Goal: Task Accomplishment & Management: Manage account settings

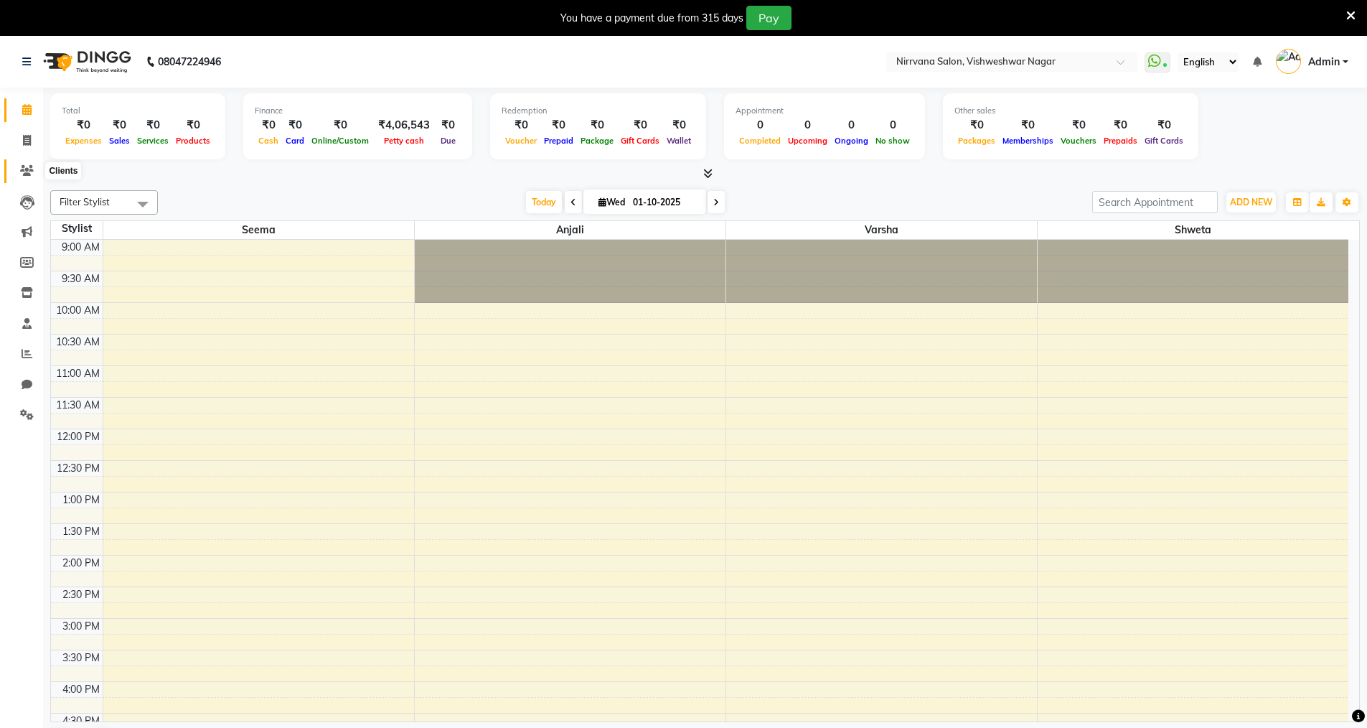
click at [27, 169] on icon at bounding box center [27, 170] width 14 height 11
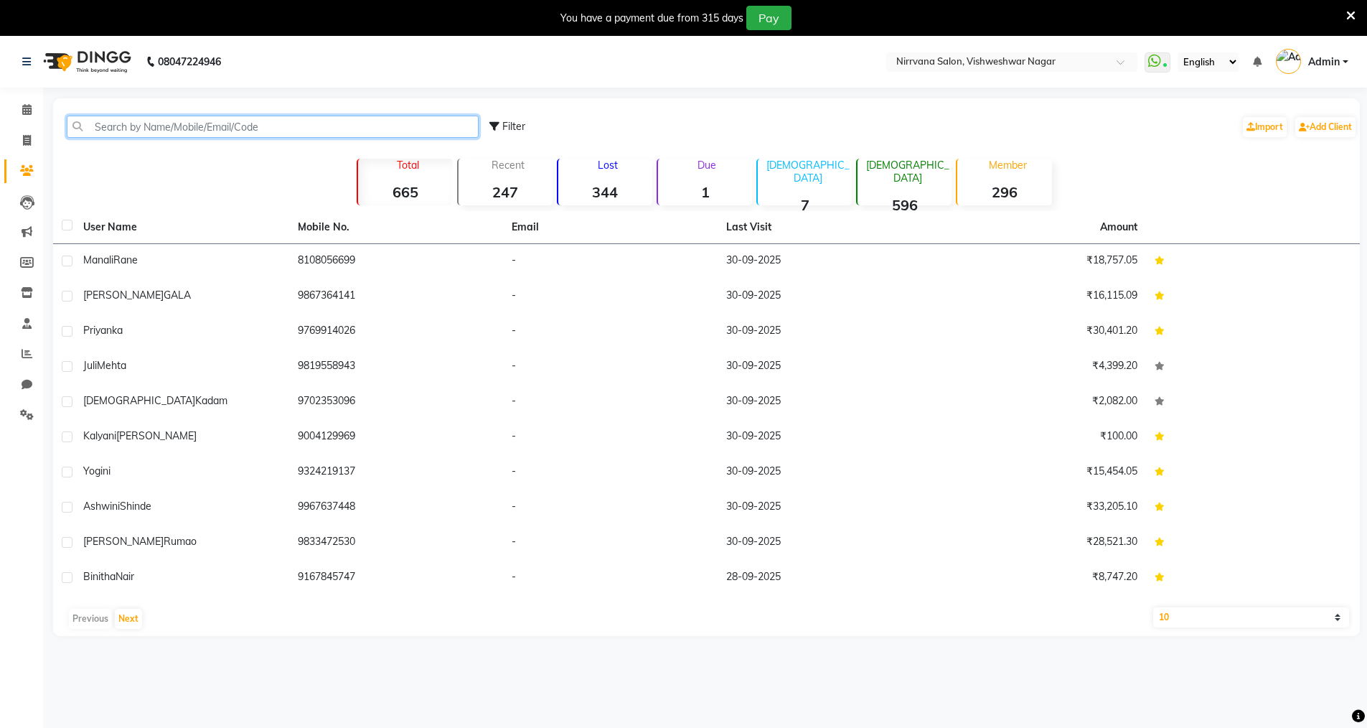
click at [101, 123] on input "text" at bounding box center [273, 127] width 412 height 22
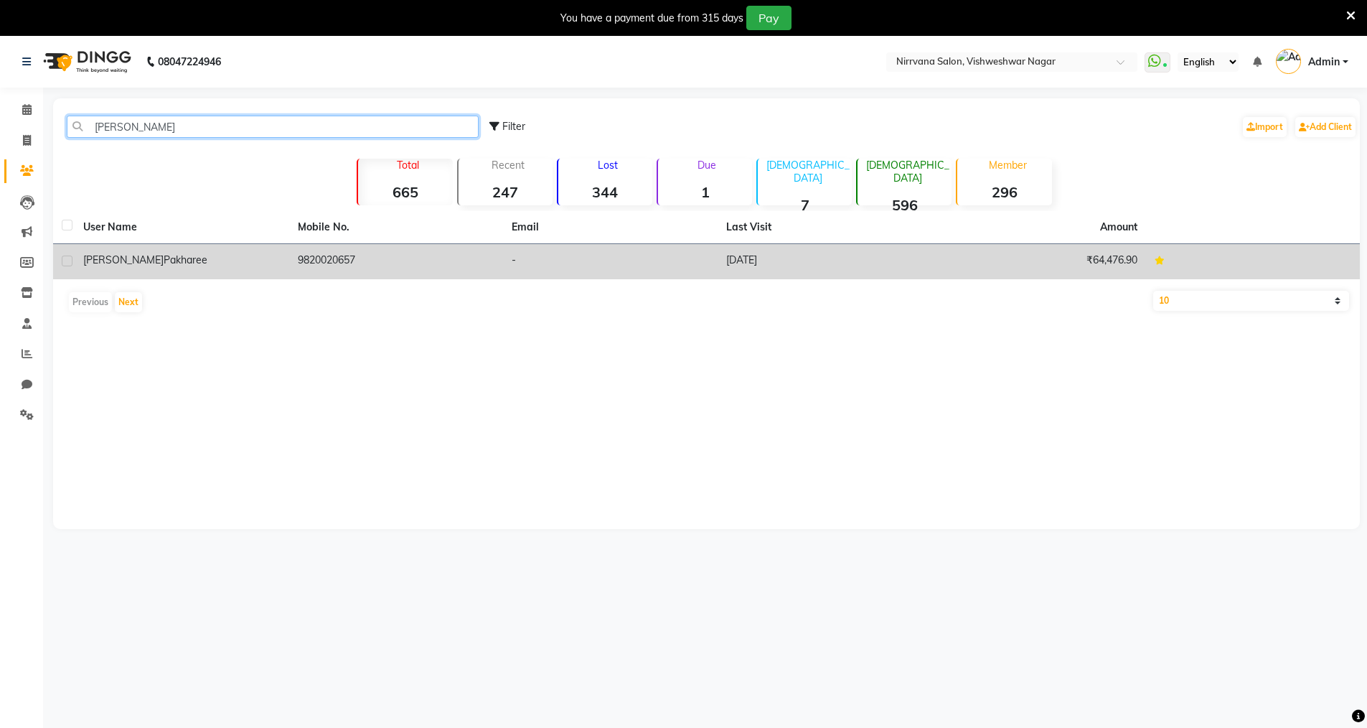
type input "[PERSON_NAME]"
click at [247, 258] on div "[PERSON_NAME] pakharee" at bounding box center [181, 260] width 197 height 15
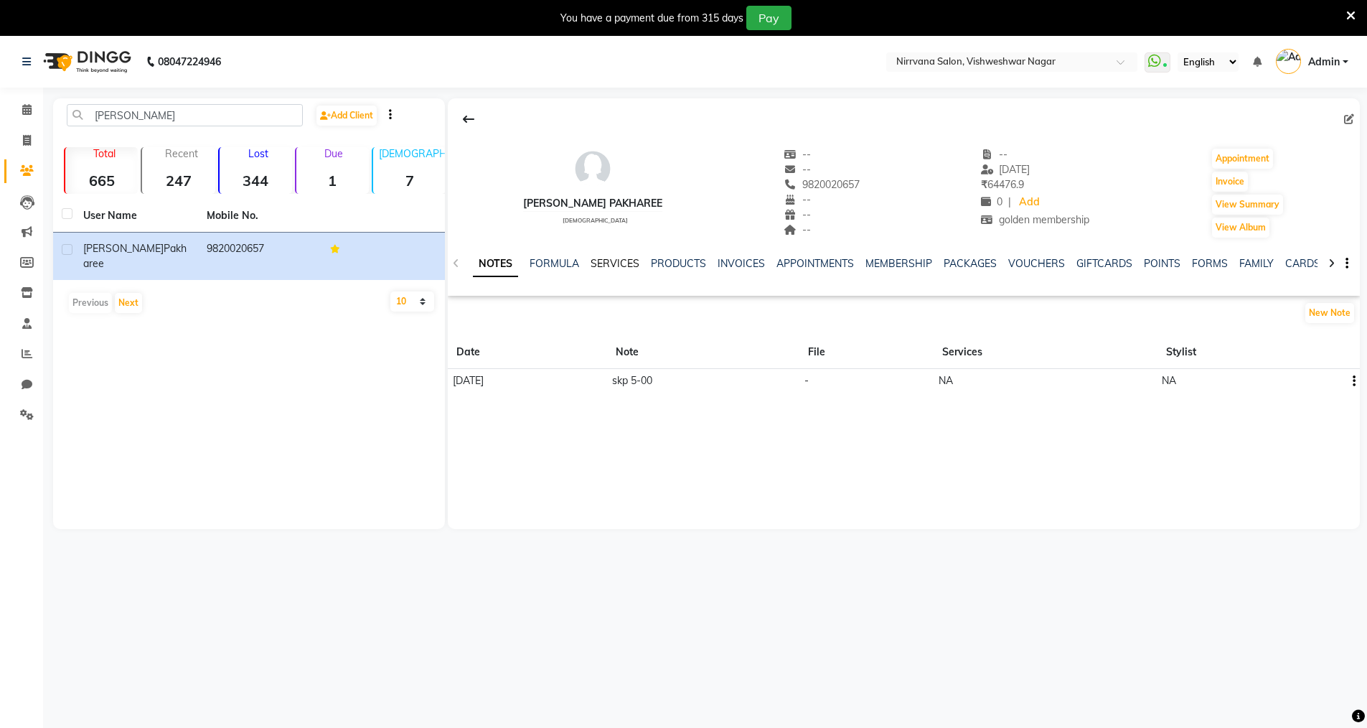
click at [608, 266] on link "SERVICES" at bounding box center [615, 263] width 49 height 13
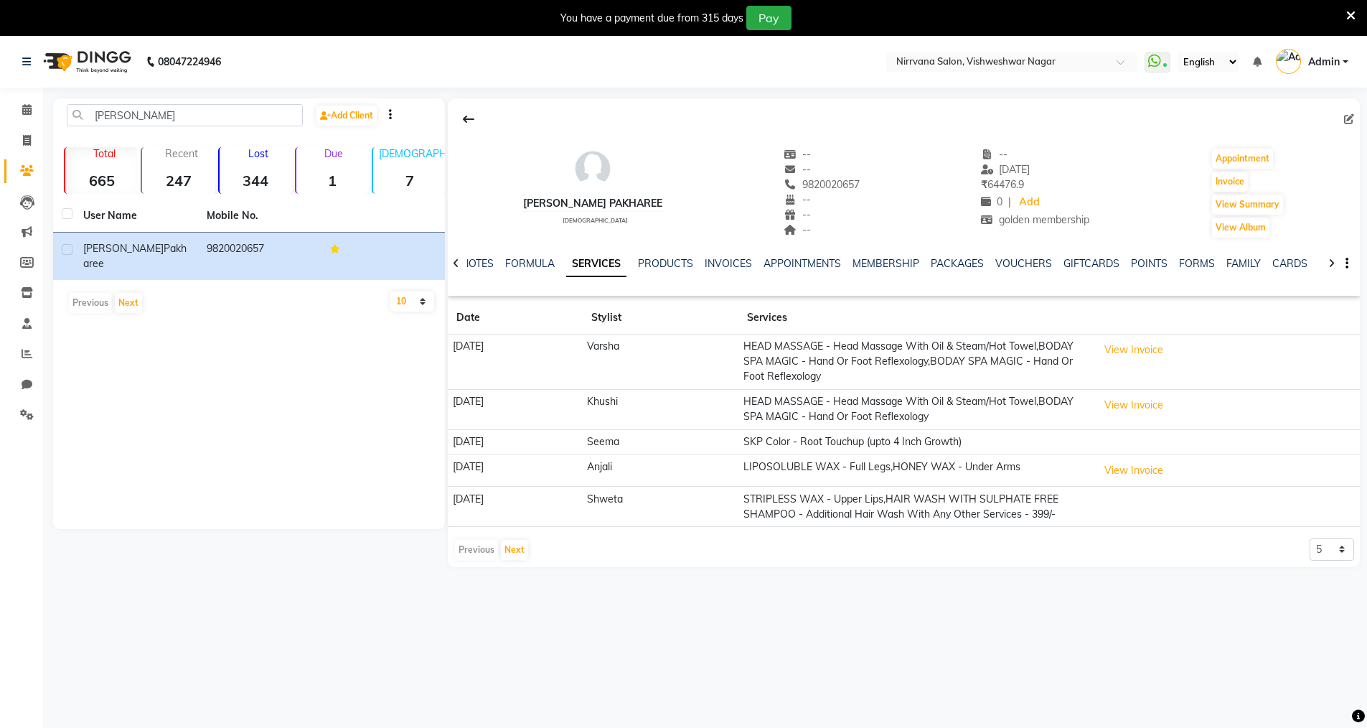
click at [1351, 15] on icon at bounding box center [1350, 15] width 9 height 13
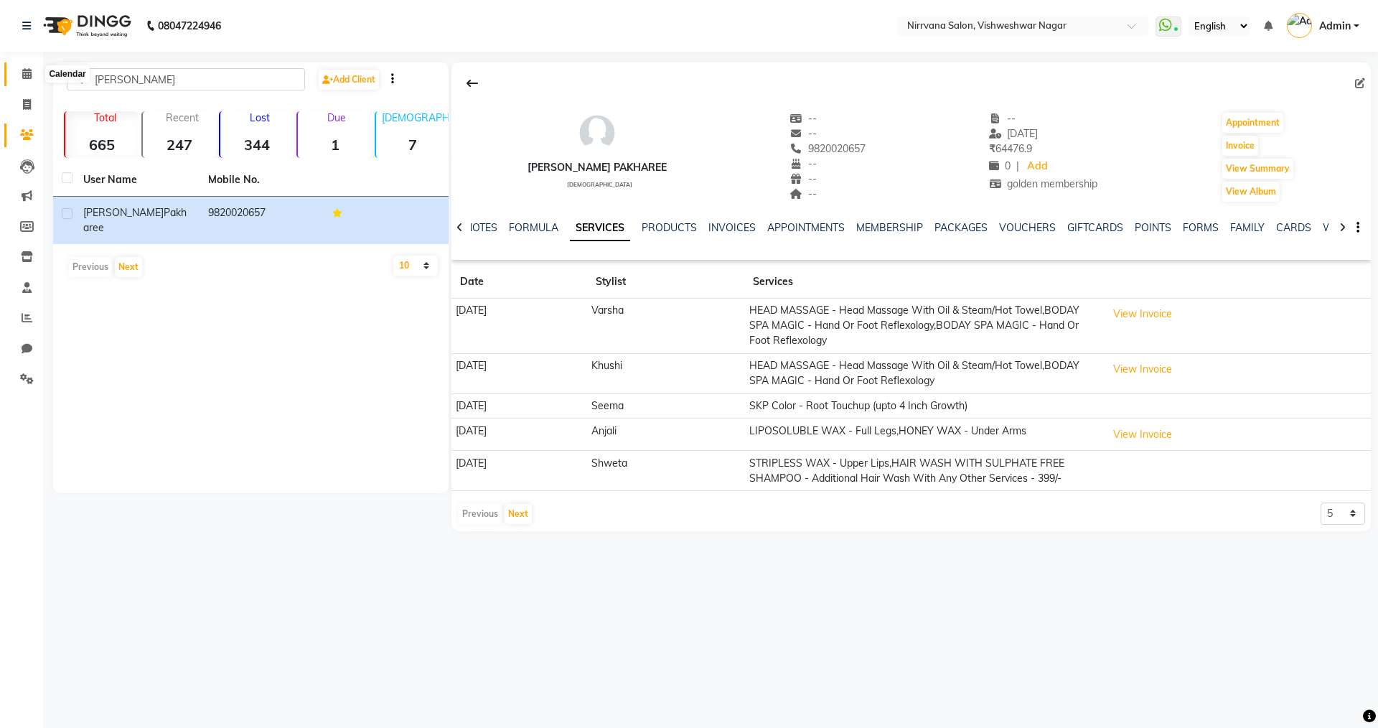
click at [29, 72] on icon at bounding box center [26, 73] width 9 height 11
